Goal: Navigation & Orientation: Find specific page/section

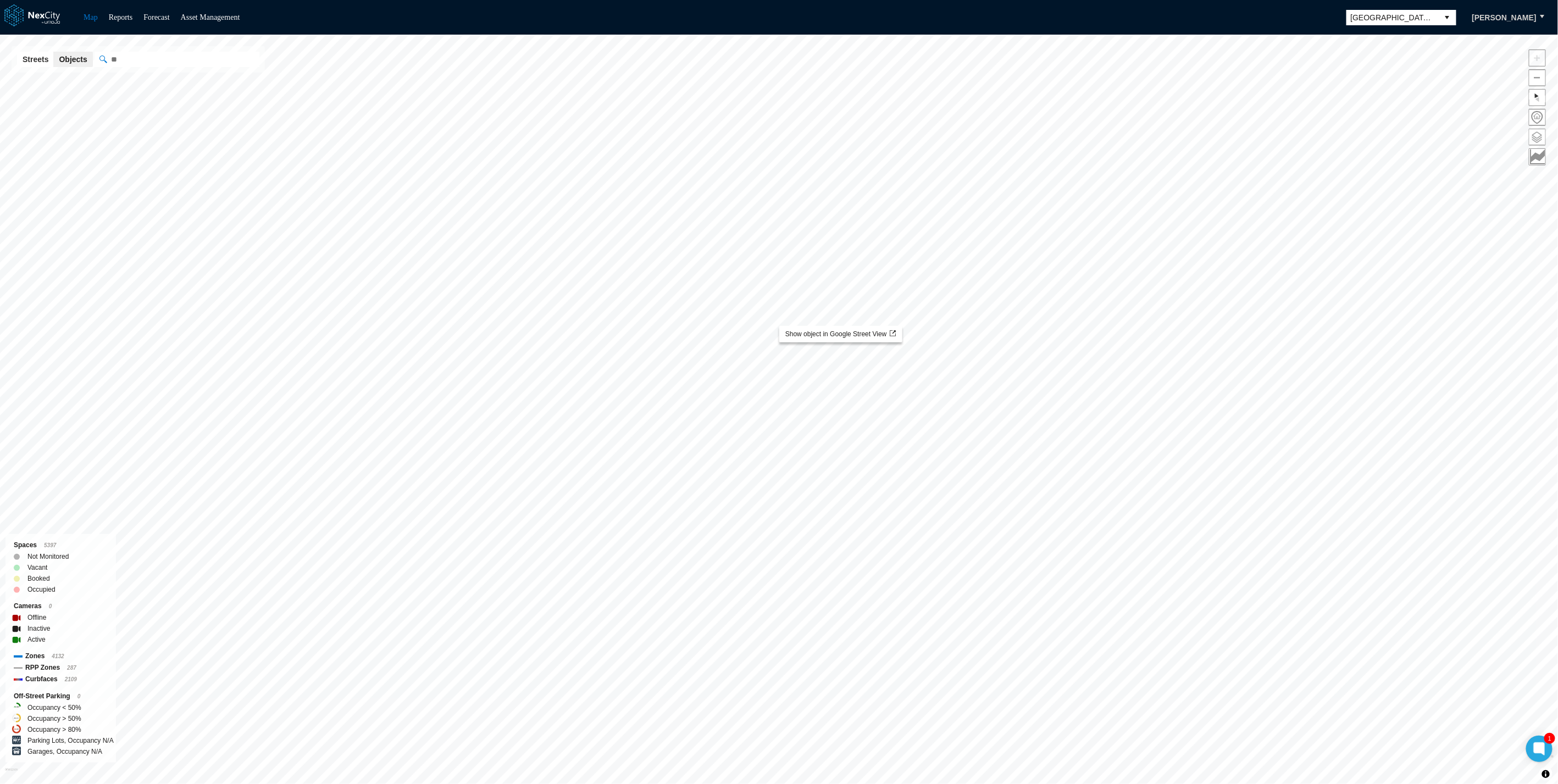
click at [1537, 135] on span at bounding box center [1537, 137] width 16 height 16
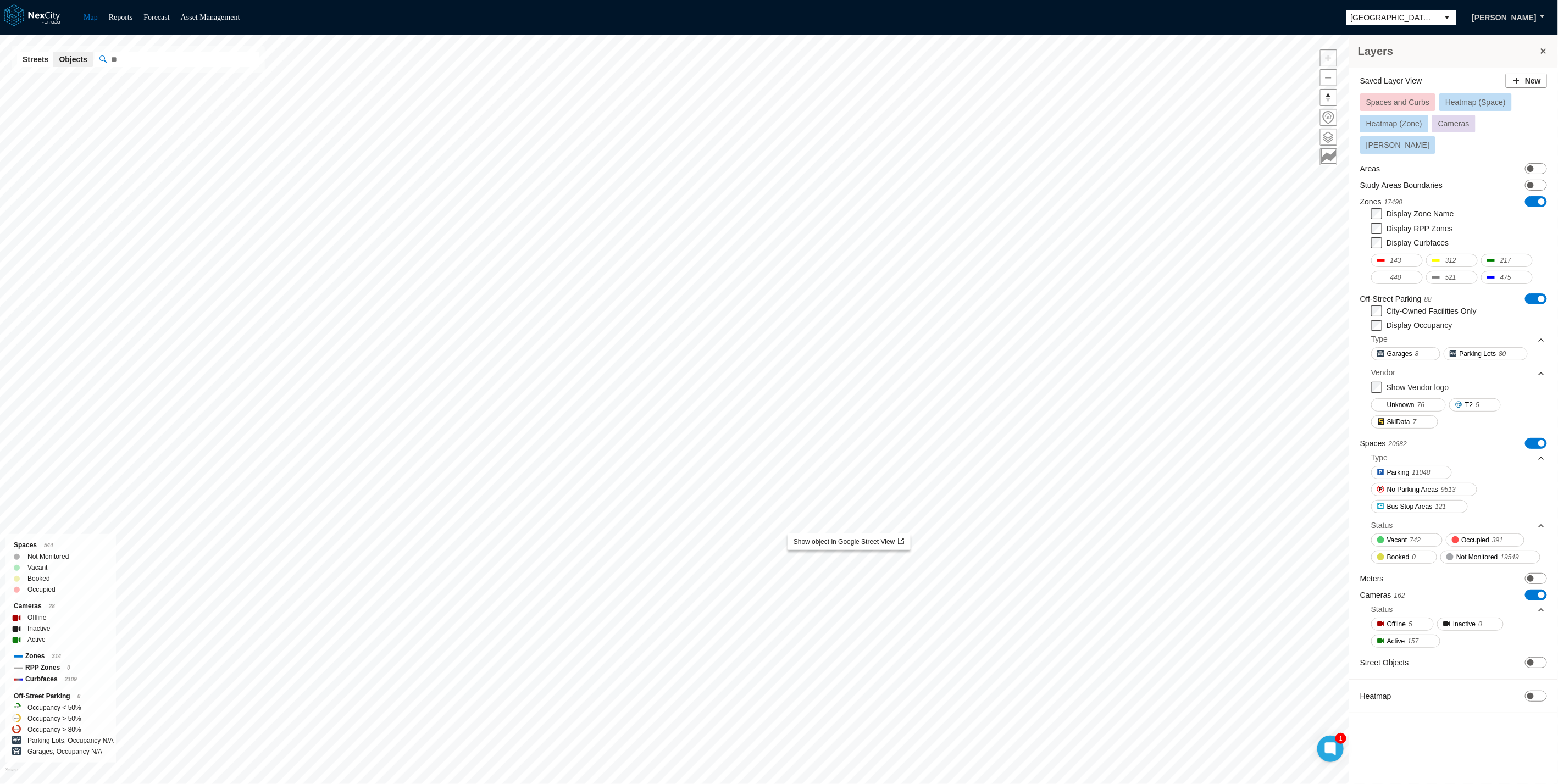
click at [1530, 589] on span "ON OFF" at bounding box center [1536, 595] width 22 height 11
click at [948, 564] on img at bounding box center [941, 557] width 13 height 13
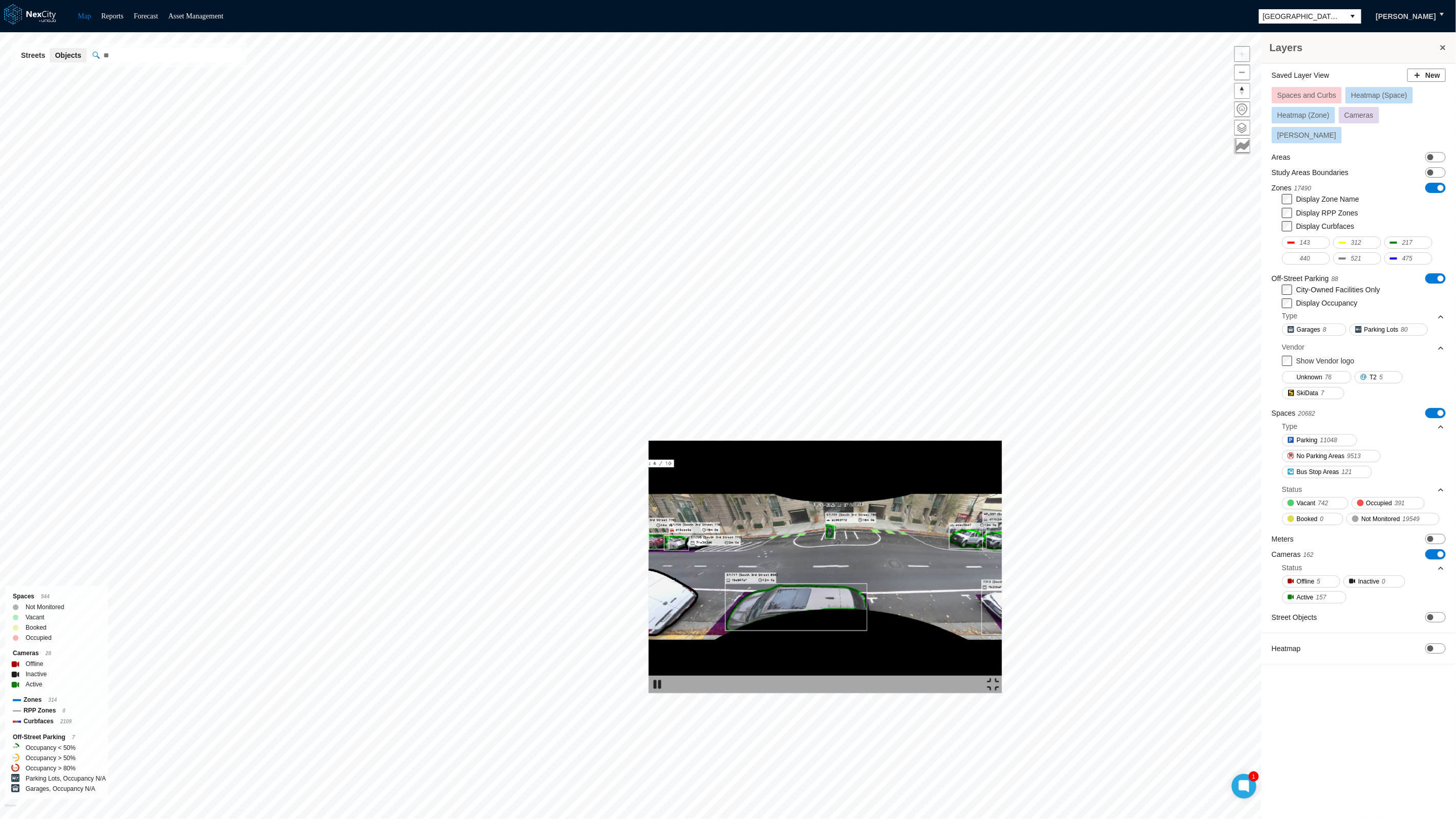
click at [649, 500] on img at bounding box center [825, 567] width 353 height 253
click at [649, 441] on img at bounding box center [825, 567] width 353 height 253
click at [801, 441] on img at bounding box center [825, 567] width 353 height 253
